Goal: Task Accomplishment & Management: Complete application form

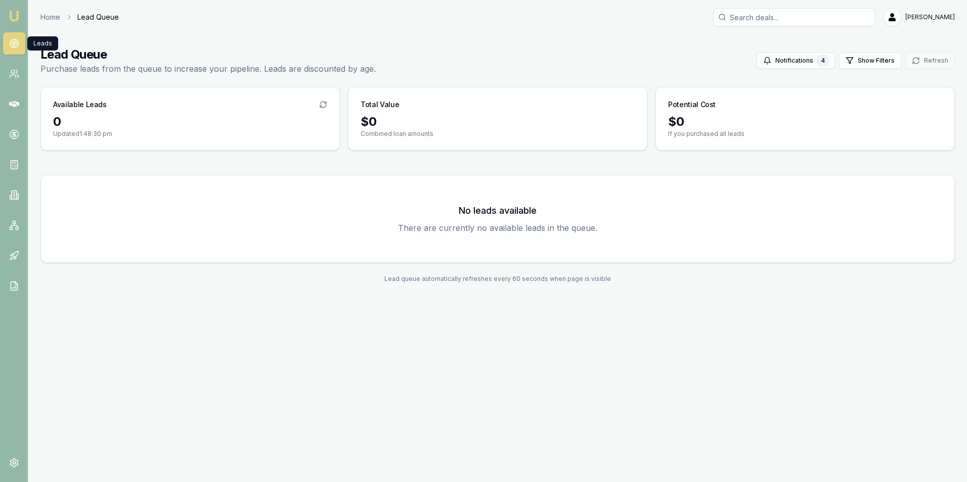
click at [85, 105] on h3 "Available Leads" at bounding box center [80, 105] width 54 height 10
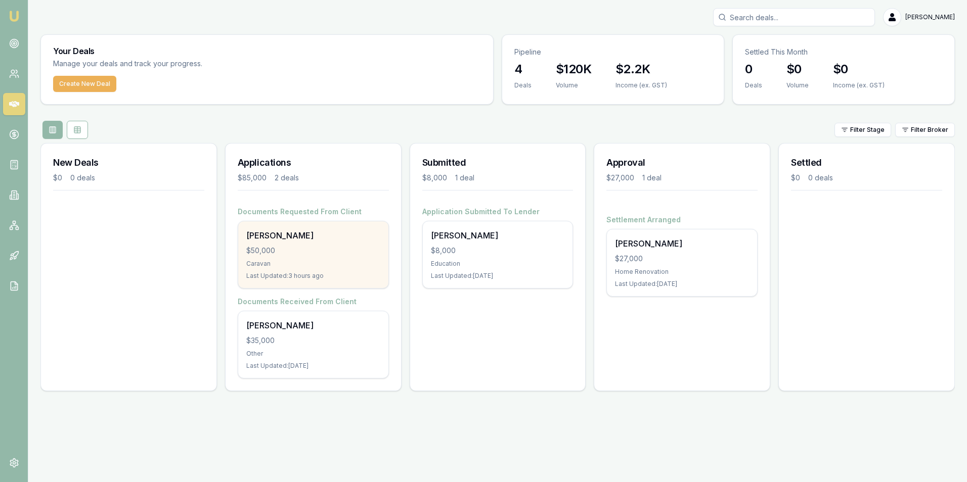
click at [299, 259] on div "Trent Keily $50,000 Caravan Last Updated: 3 hours ago" at bounding box center [313, 254] width 150 height 67
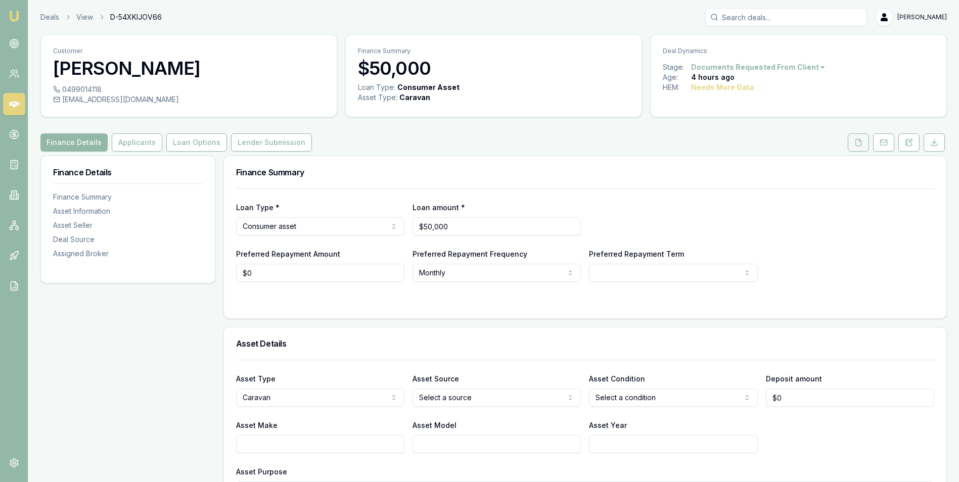
click at [854, 136] on button at bounding box center [858, 142] width 21 height 18
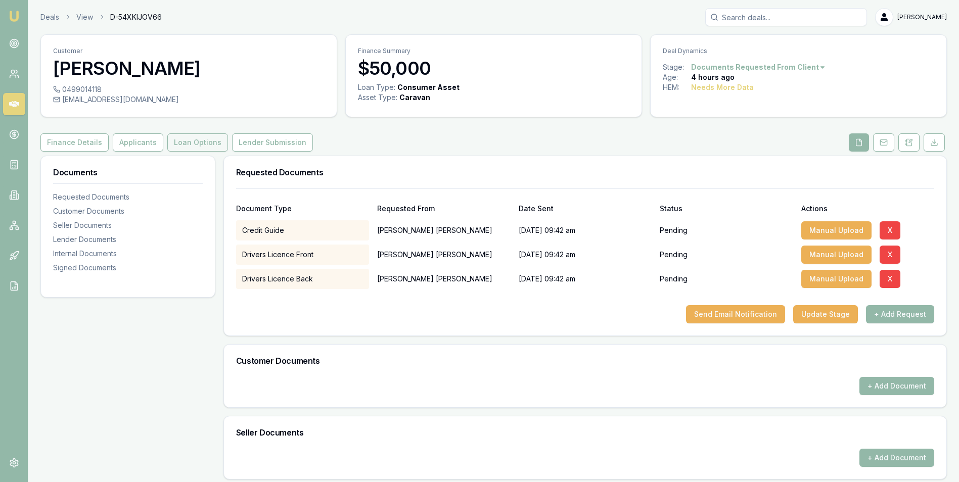
click at [190, 138] on button "Loan Options" at bounding box center [197, 142] width 61 height 18
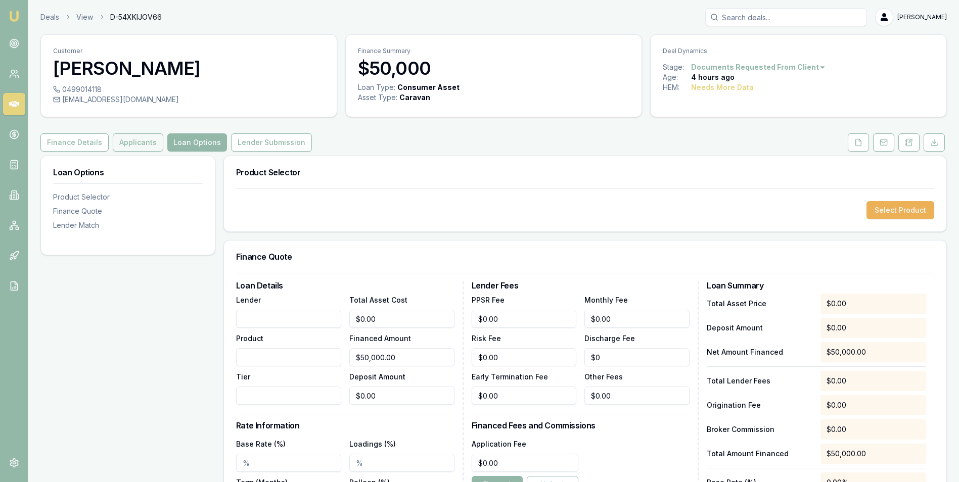
click at [128, 141] on button "Applicants" at bounding box center [138, 142] width 51 height 18
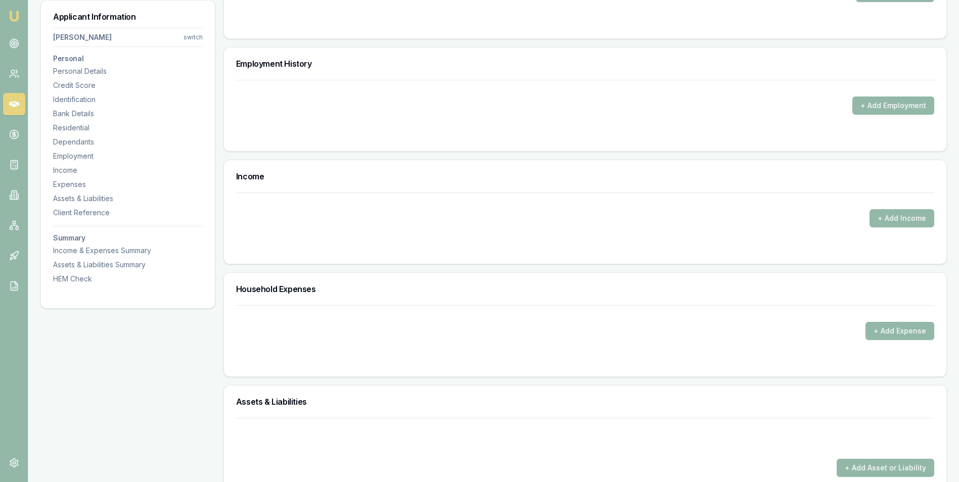
scroll to position [1163, 0]
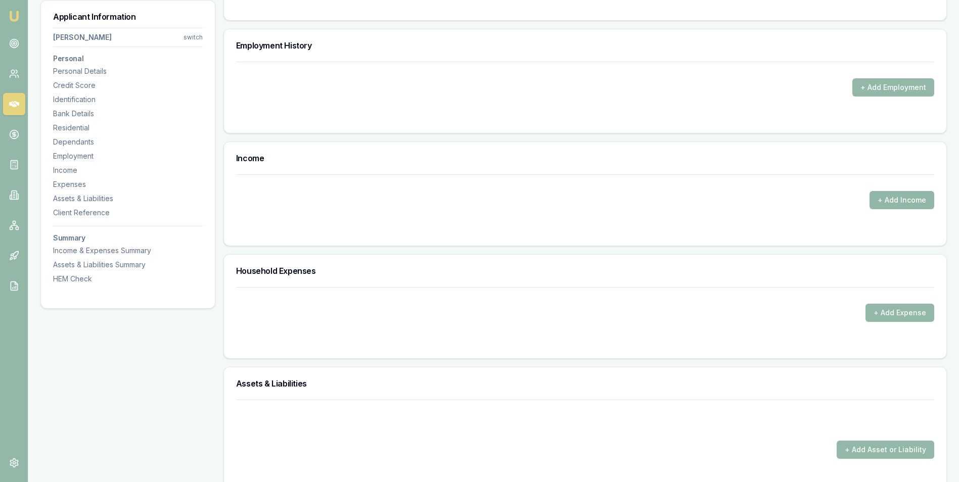
click at [881, 199] on button "+ Add Income" at bounding box center [902, 200] width 65 height 18
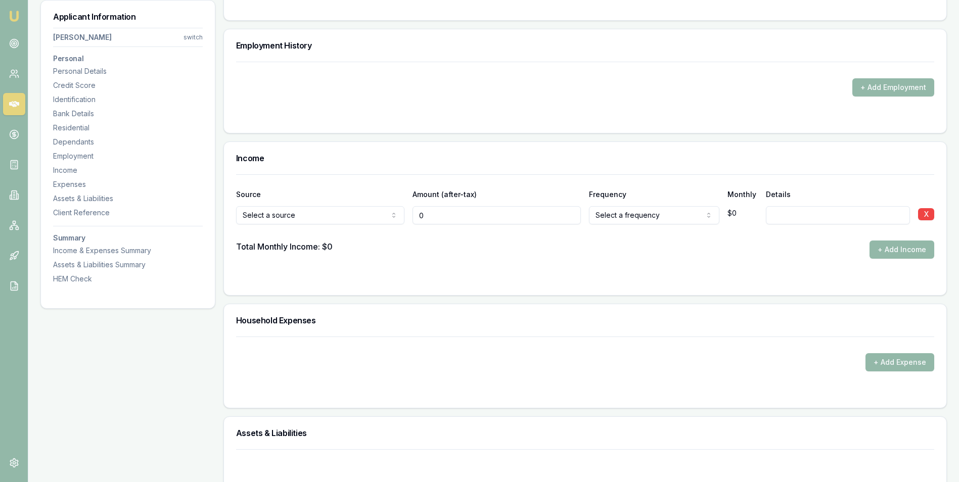
type input "$0"
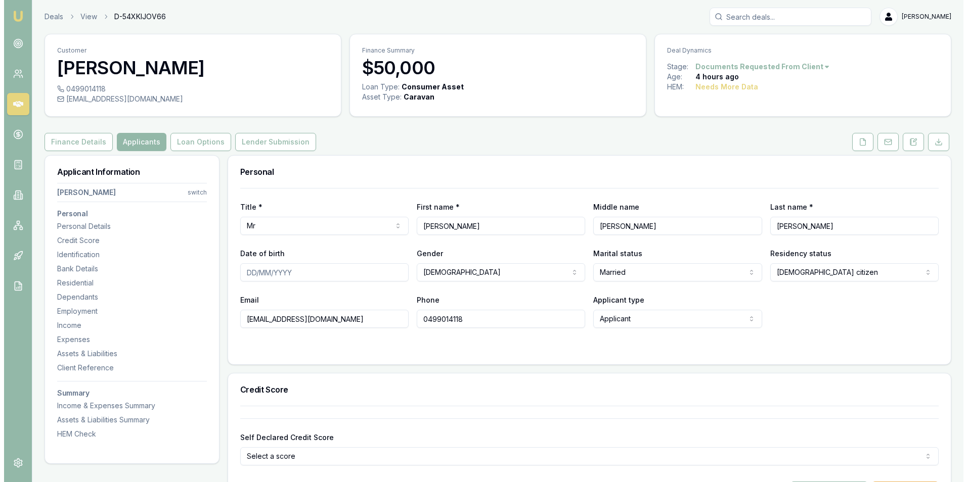
scroll to position [0, 0]
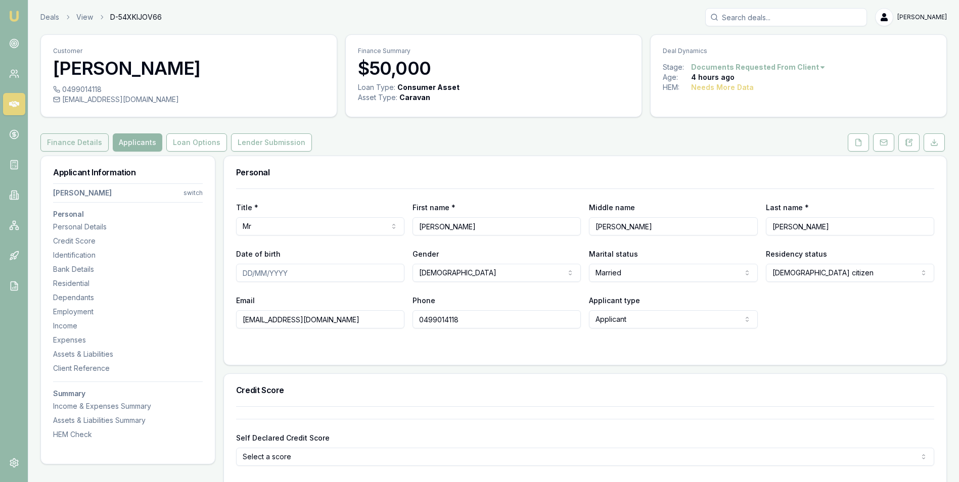
click at [80, 138] on button "Finance Details" at bounding box center [74, 142] width 68 height 18
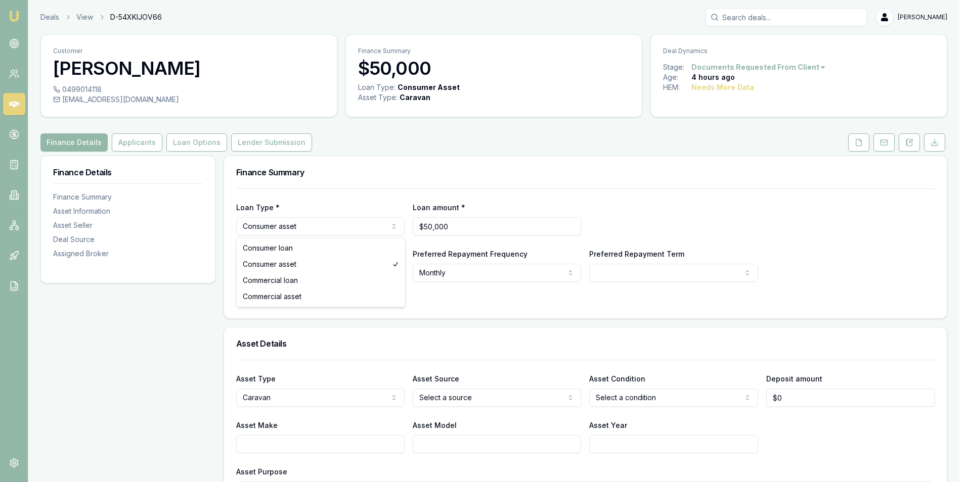
click at [358, 225] on html "Emu Broker Deals View D-54XKIJOV66 [PERSON_NAME] Toggle Menu Customer [PERSON_N…" at bounding box center [483, 241] width 967 height 482
